Goal: Task Accomplishment & Management: Complete application form

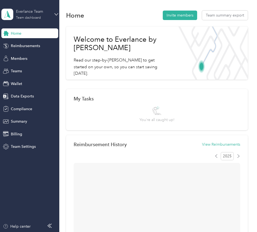
click at [34, 13] on div "Everlance Team" at bounding box center [33, 12] width 34 height 6
click at [21, 49] on div "Reimbursements" at bounding box center [29, 46] width 57 height 10
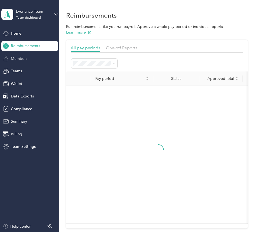
click at [24, 56] on span "Members" at bounding box center [19, 59] width 17 height 6
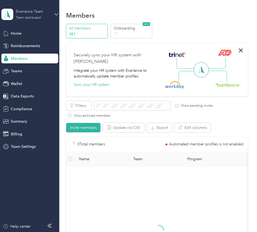
click at [25, 17] on div "Team dashboard" at bounding box center [28, 17] width 25 height 3
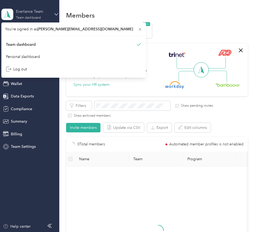
click at [25, 17] on div "Team dashboard" at bounding box center [28, 17] width 25 height 3
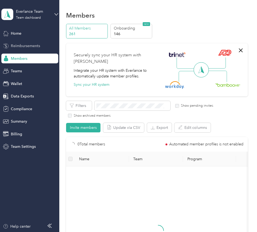
click at [23, 44] on span "Reimbursements" at bounding box center [25, 46] width 29 height 6
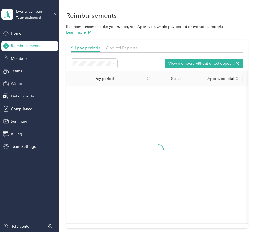
click at [19, 79] on div "Wallet" at bounding box center [29, 84] width 57 height 10
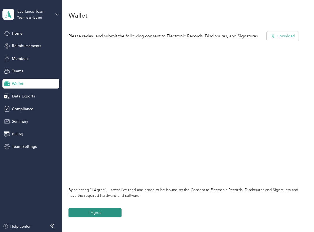
click at [100, 211] on button "I Agree" at bounding box center [94, 212] width 53 height 9
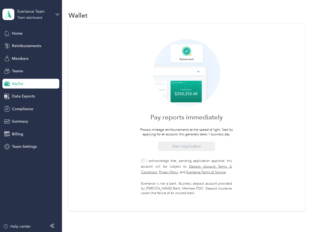
click at [153, 158] on label "I acknowledge that, pending application approval, this account will be subject …" at bounding box center [186, 166] width 91 height 17
click at [177, 145] on button "Start Application" at bounding box center [186, 146] width 57 height 9
click at [201, 147] on button "Start Application" at bounding box center [186, 146] width 57 height 9
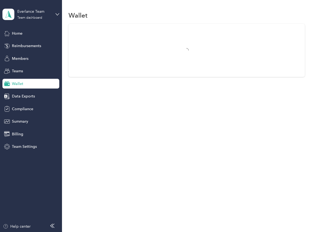
click at [26, 8] on div "Everlance Team Team dashboard" at bounding box center [30, 14] width 57 height 19
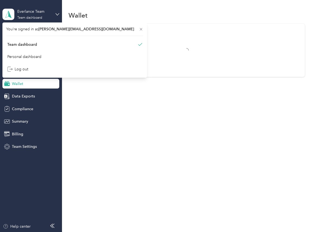
click at [26, 8] on div "Everlance Team Team dashboard" at bounding box center [30, 14] width 57 height 19
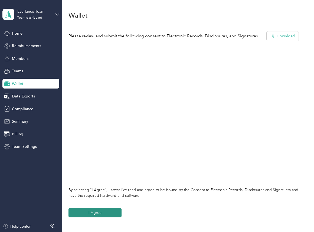
click at [106, 214] on button "I Agree" at bounding box center [94, 212] width 53 height 9
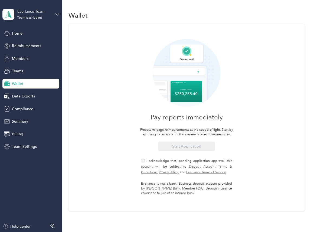
click at [156, 161] on span "I acknowledge that, pending application approval, this account will be subject …" at bounding box center [186, 166] width 91 height 15
click at [209, 141] on div "Pay reports immediately Process mileage reimbursements at the speed of light. S…" at bounding box center [186, 117] width 236 height 187
click at [207, 145] on button "Start Application" at bounding box center [186, 146] width 57 height 9
click at [48, 14] on div "Everlance Team" at bounding box center [34, 12] width 34 height 6
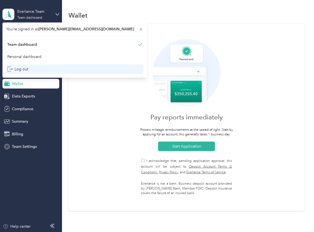
click at [50, 68] on div "Log out" at bounding box center [74, 68] width 137 height 9
